Goal: Task Accomplishment & Management: Complete application form

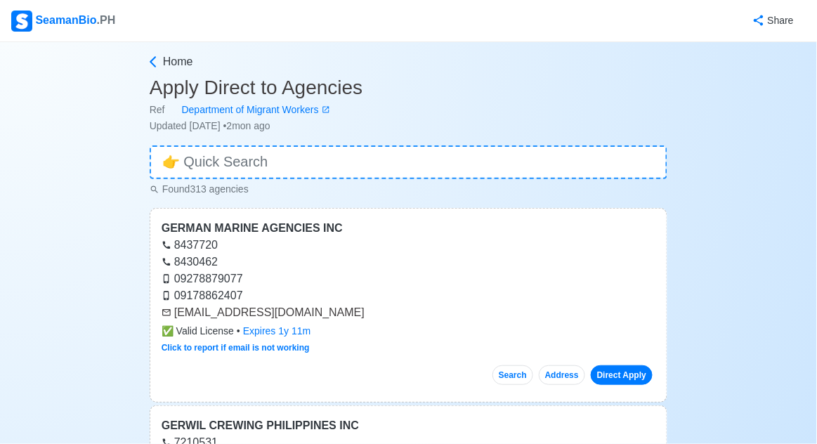
click at [68, 20] on div "SeamanBio .PH" at bounding box center [63, 21] width 104 height 21
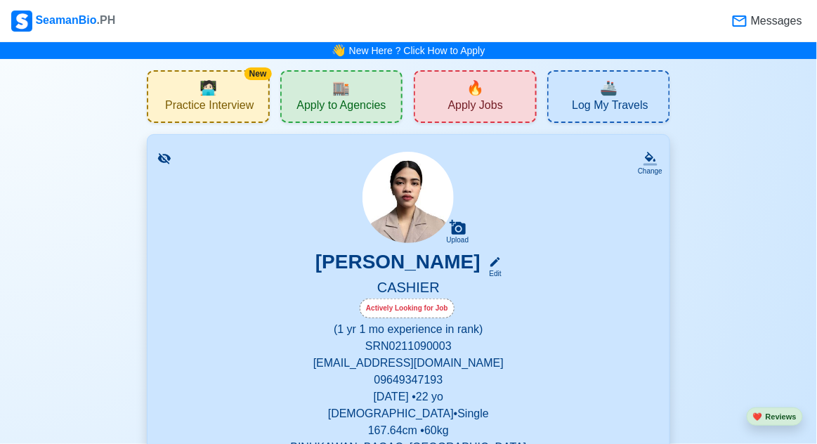
click at [481, 86] on span "🔥" at bounding box center [476, 87] width 18 height 21
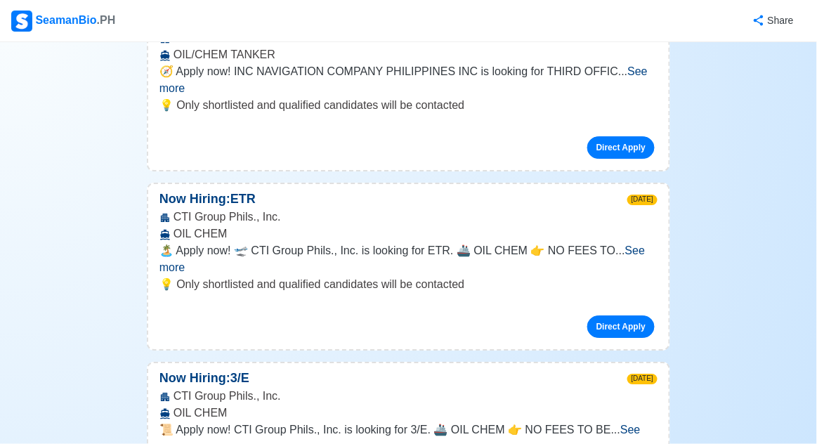
scroll to position [25408, 0]
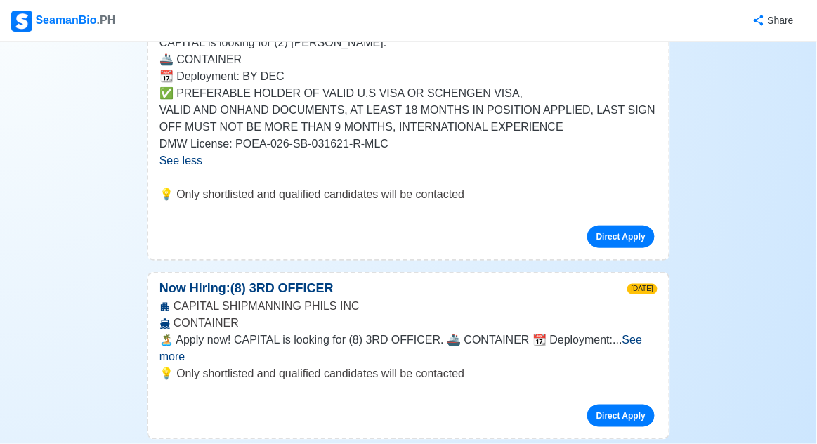
scroll to position [28621, 0]
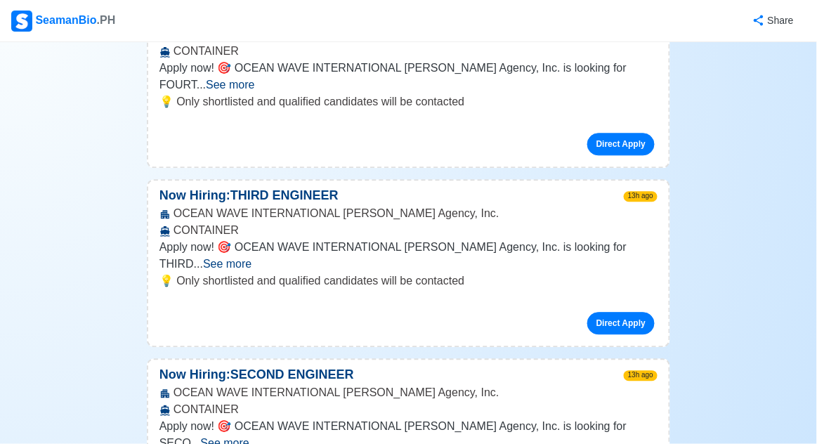
scroll to position [0, 0]
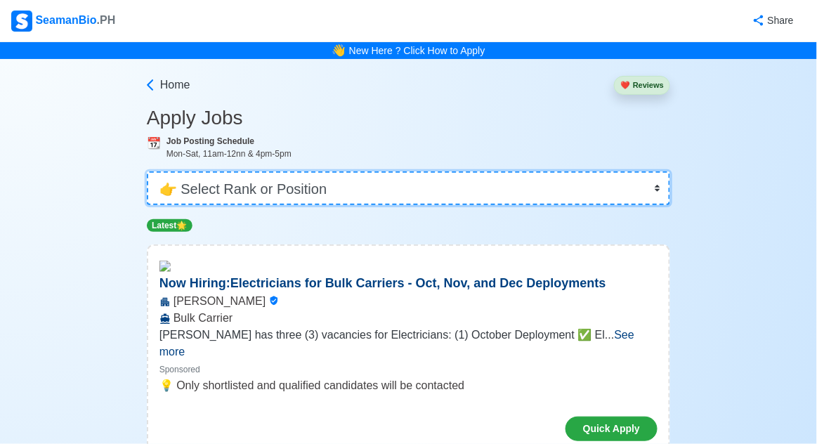
click at [188, 177] on select "👉 Select Rank or Position Master Chief Officer 2nd Officer 3rd Officer Junior O…" at bounding box center [409, 188] width 524 height 34
click at [147, 171] on select "👉 Select Rank or Position Master Chief Officer 2nd Officer 3rd Officer Junior O…" at bounding box center [409, 188] width 524 height 34
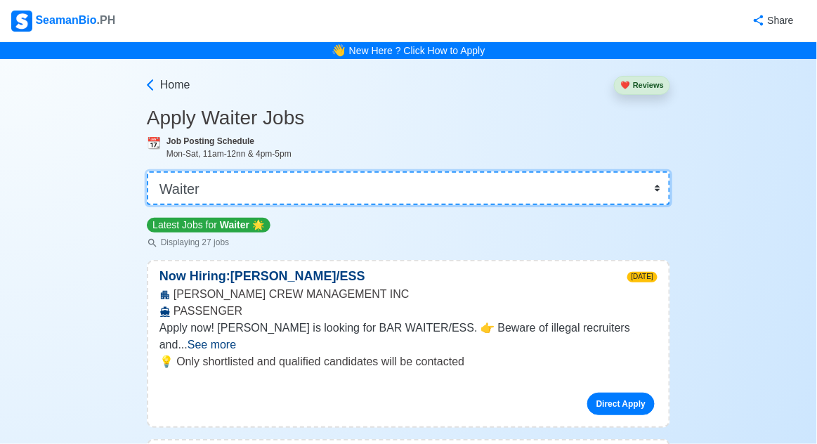
click at [160, 188] on select "👉 Select Rank or Position Master Chief Officer 2nd Officer 3rd Officer Junior O…" at bounding box center [409, 188] width 524 height 34
click at [147, 171] on select "👉 Select Rank or Position Master Chief Officer 2nd Officer 3rd Officer Junior O…" at bounding box center [409, 188] width 524 height 34
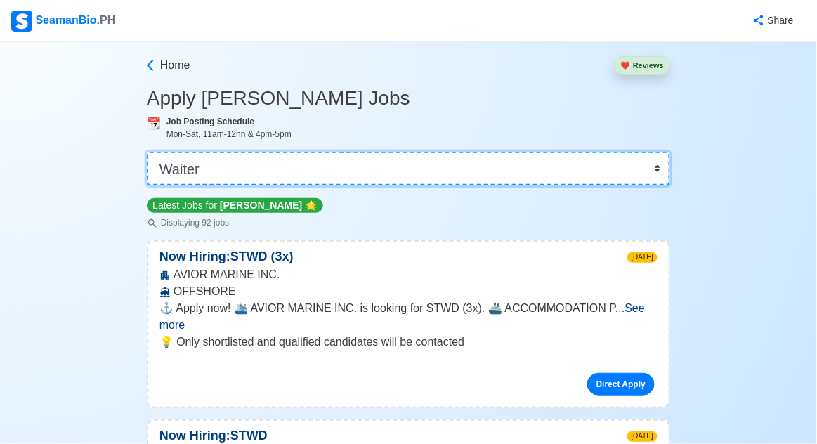
scroll to position [25, 0]
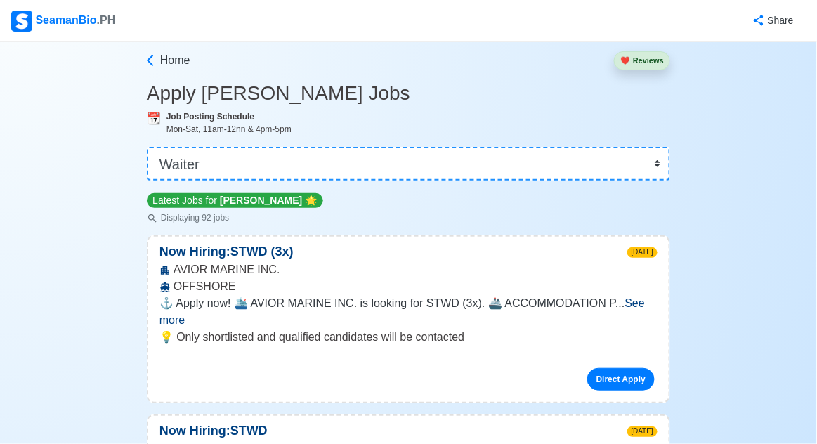
click at [634, 302] on span "See more" at bounding box center [403, 311] width 486 height 29
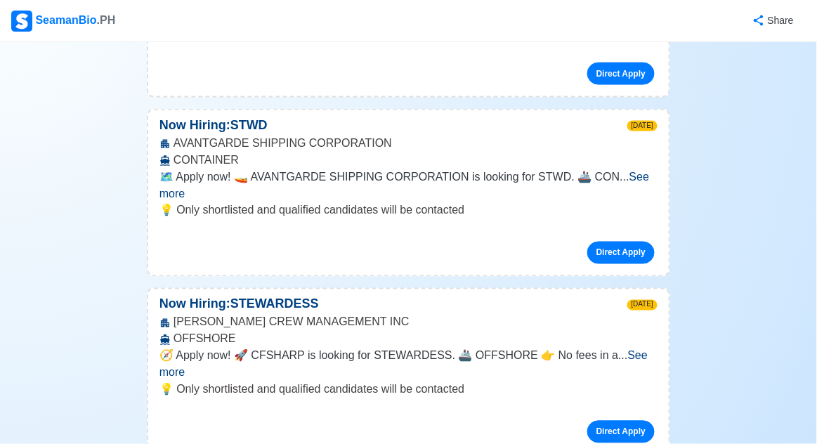
scroll to position [0, 0]
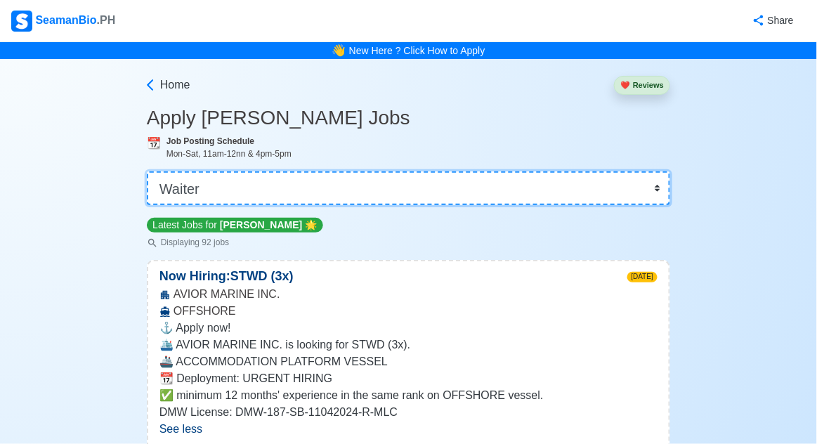
click at [190, 188] on select "👉 Select Rank or Position Master Chief Officer 2nd Officer 3rd Officer Junior O…" at bounding box center [409, 188] width 524 height 34
select select "Others"
click at [147, 171] on select "👉 Select Rank or Position Master Chief Officer 2nd Officer 3rd Officer Junior O…" at bounding box center [409, 188] width 524 height 34
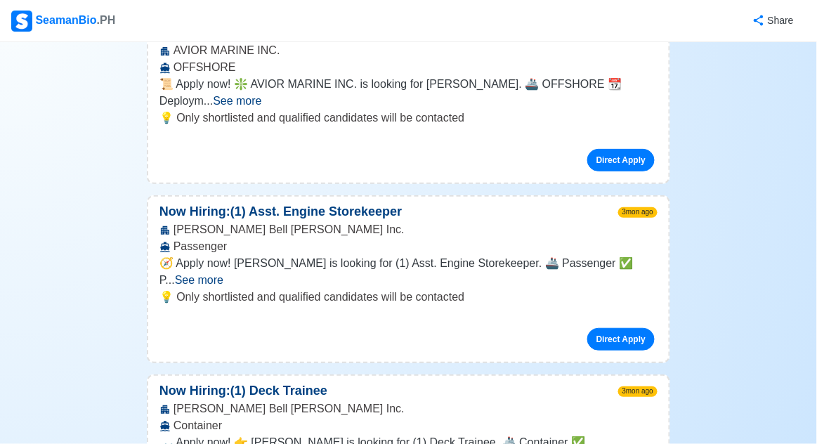
scroll to position [7753, 0]
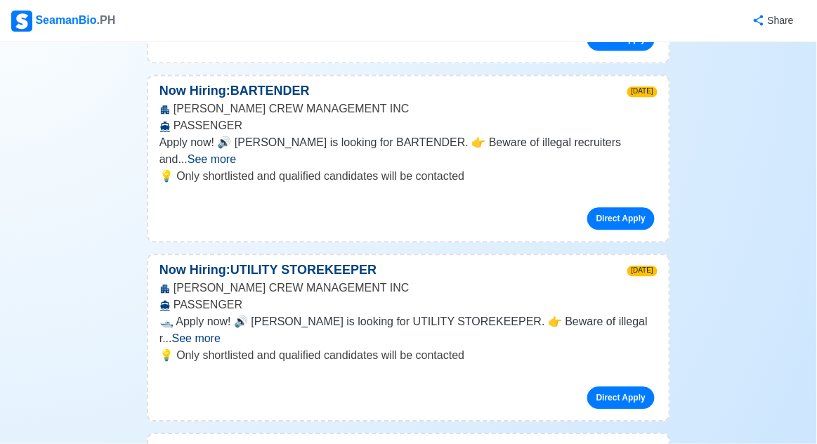
scroll to position [0, 0]
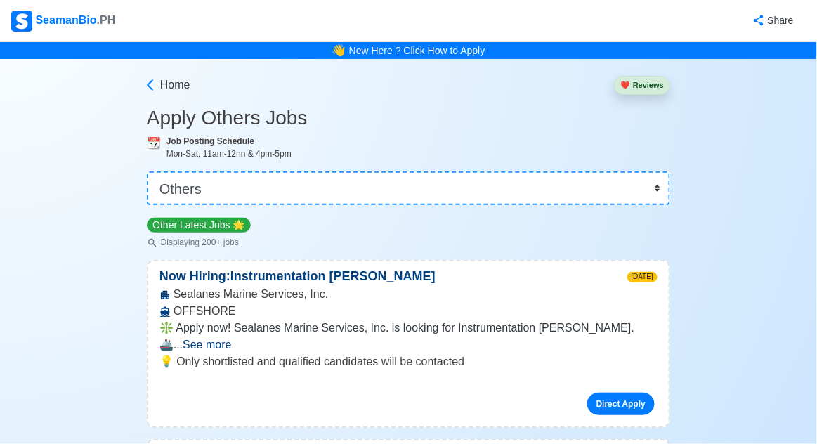
click at [152, 121] on h3 "Apply Others Jobs" at bounding box center [409, 118] width 524 height 24
click at [155, 79] on icon at bounding box center [150, 85] width 14 height 14
